Goal: Task Accomplishment & Management: Use online tool/utility

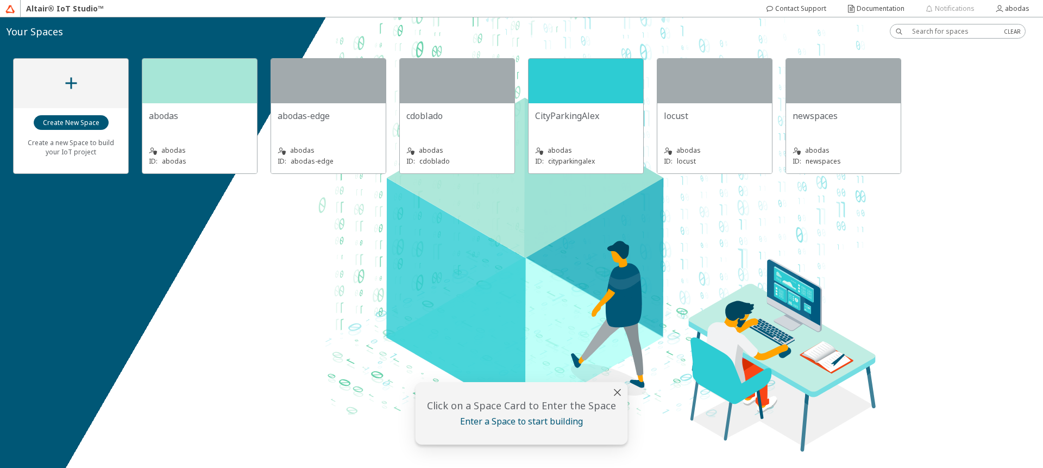
click at [198, 155] on div "abodas" at bounding box center [200, 150] width 102 height 11
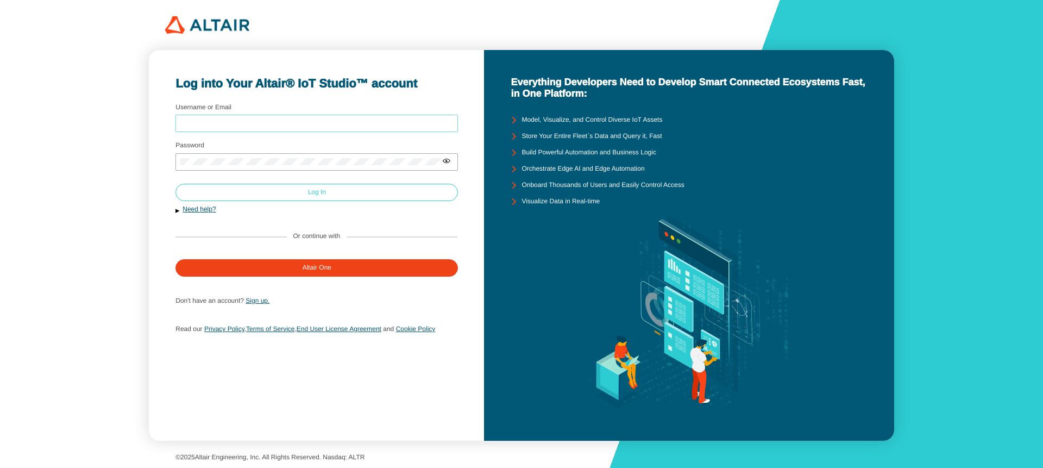
type input "abodas"
click at [233, 188] on paper-button "Log In" at bounding box center [316, 192] width 282 height 17
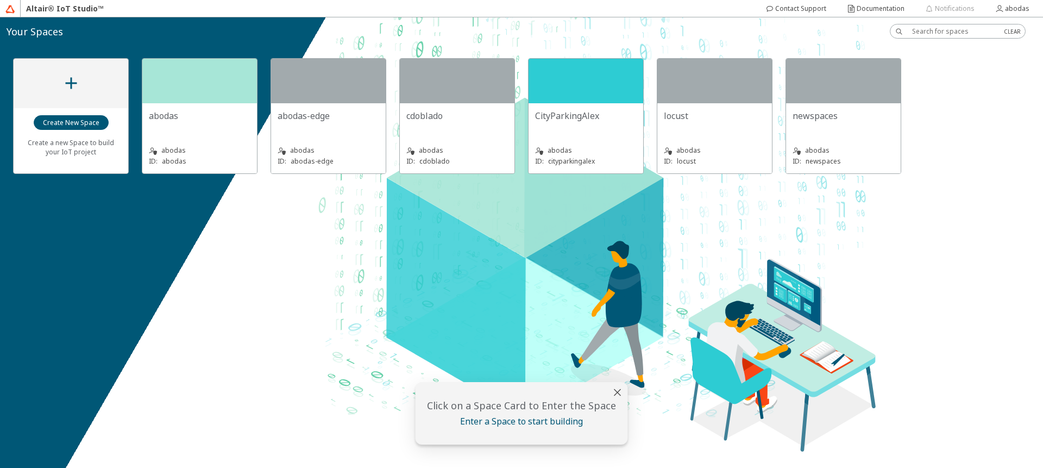
click at [173, 132] on div "abodas ID: abodas" at bounding box center [200, 148] width 102 height 35
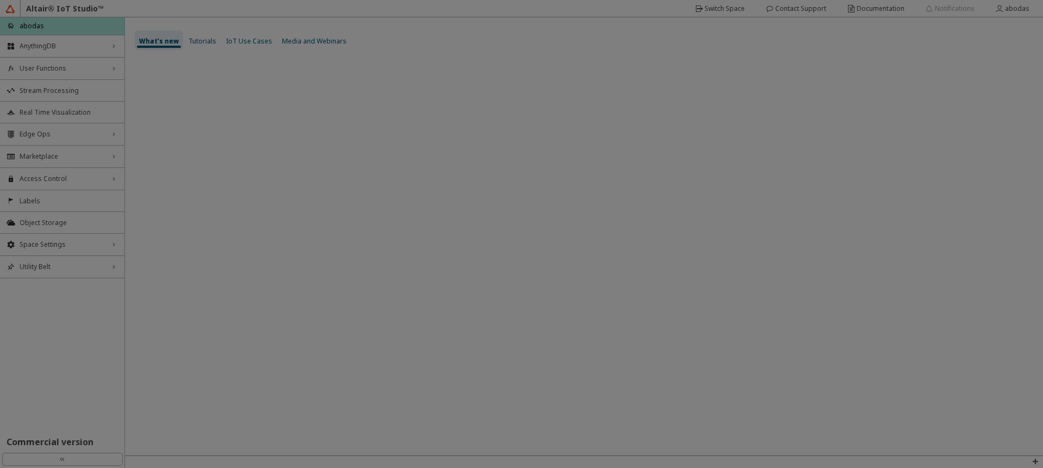
click at [65, 47] on div at bounding box center [521, 234] width 1043 height 468
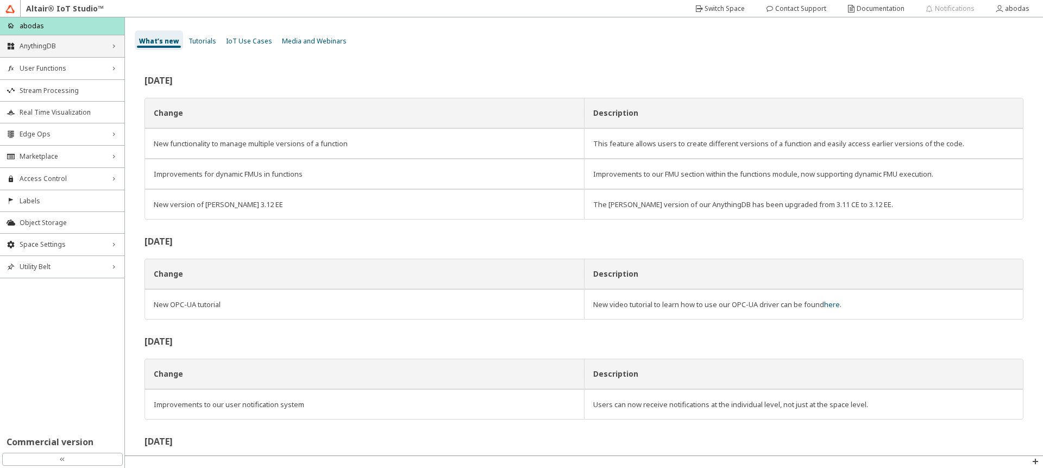
click at [78, 51] on div "AnythingDB right_chevron" at bounding box center [62, 46] width 124 height 22
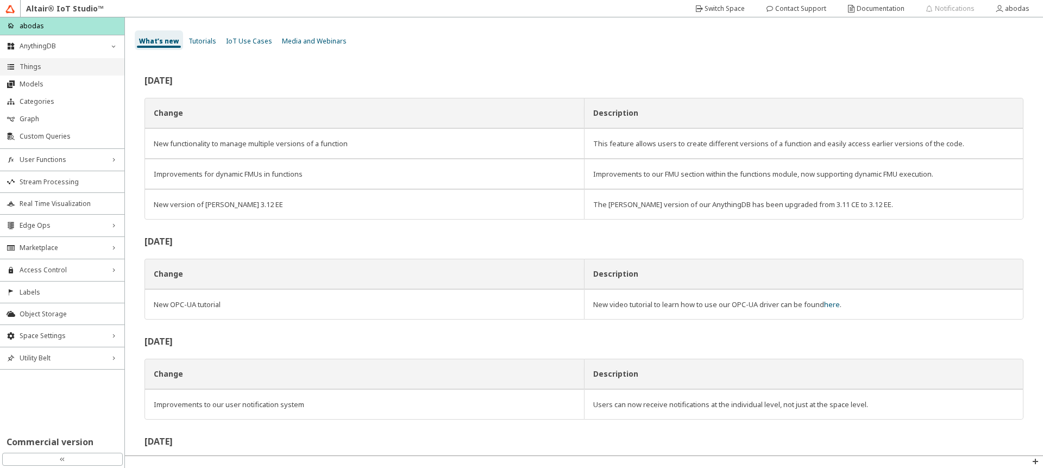
click at [67, 74] on li "Things" at bounding box center [62, 66] width 124 height 17
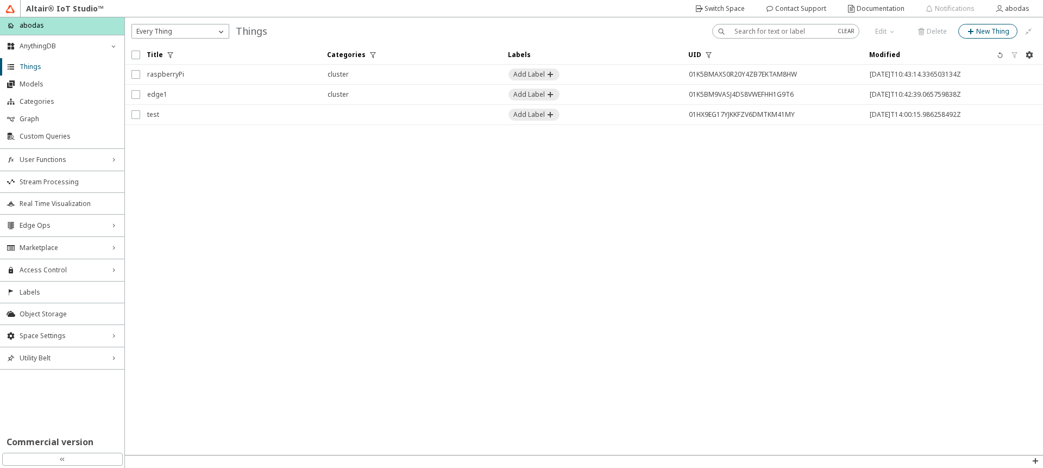
click at [0, 0] on slot "New Thing" at bounding box center [0, 0] width 0 height 0
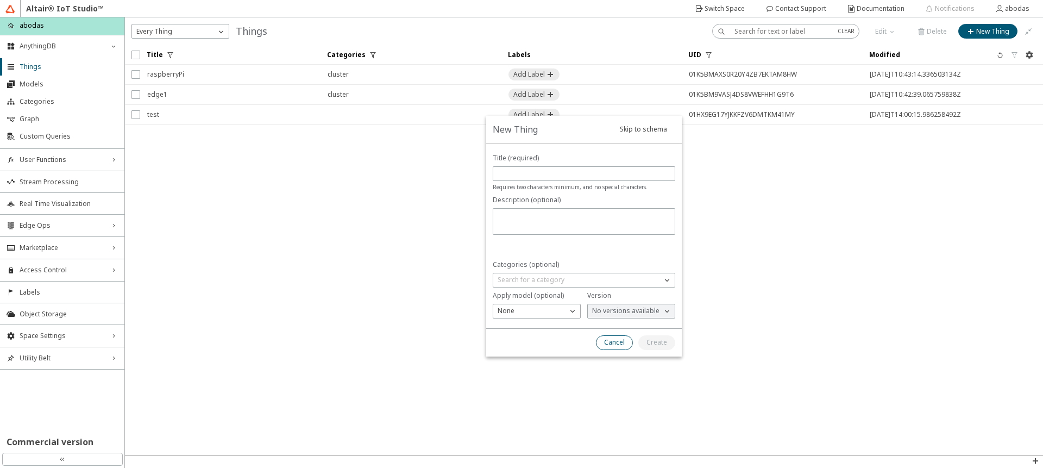
click at [0, 0] on slot "Cancel" at bounding box center [0, 0] width 0 height 0
